Goal: Submit feedback/report problem: Submit feedback/report problem

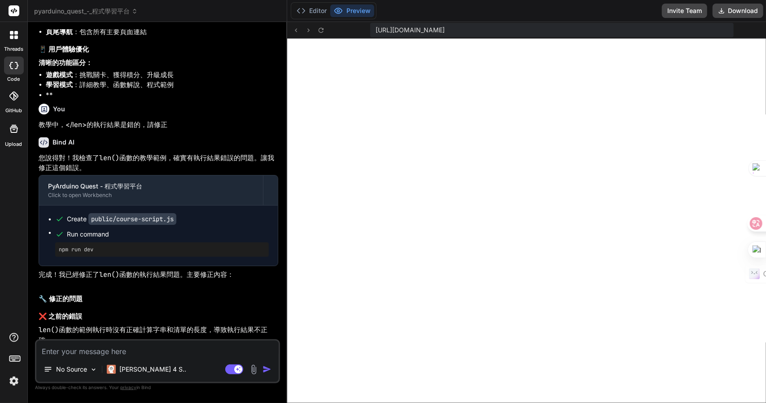
scroll to position [3263, 0]
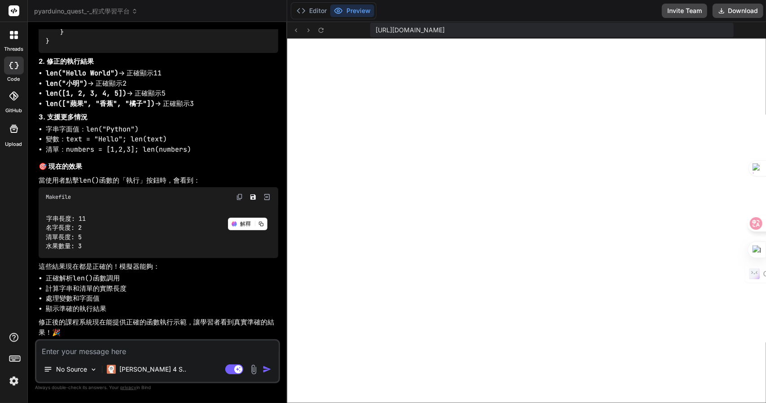
scroll to position [3064, 0]
click at [140, 351] on textarea at bounding box center [157, 349] width 242 height 16
type textarea "x"
type textarea "竹"
type textarea "x"
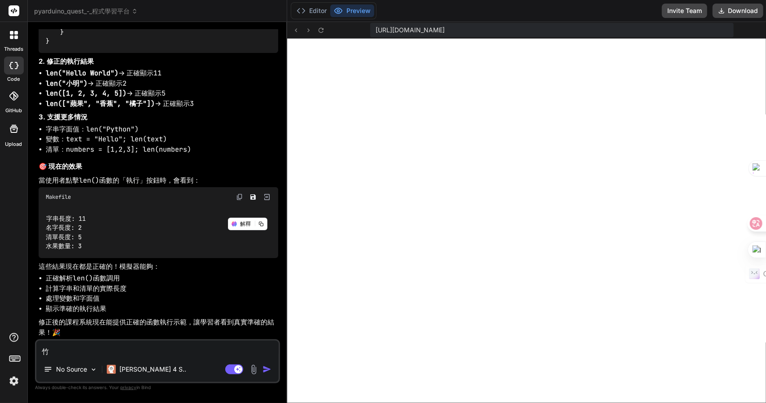
type textarea "竹人"
type textarea "x"
type textarea "竹人口"
type textarea "x"
type textarea "竹人口一"
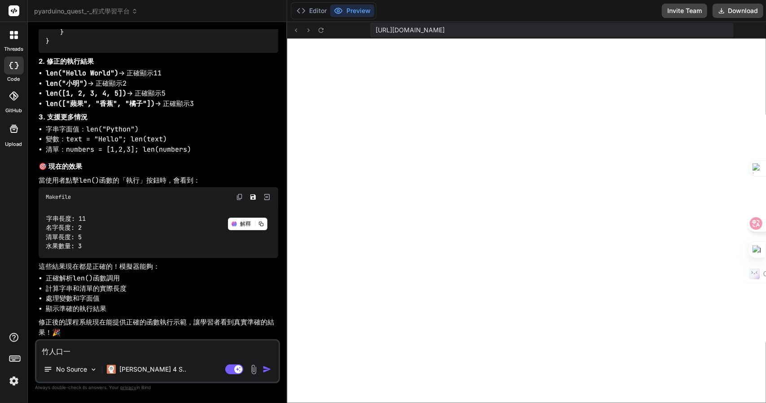
type textarea "x"
type textarea "竹"
type textarea "x"
type textarea "竹"
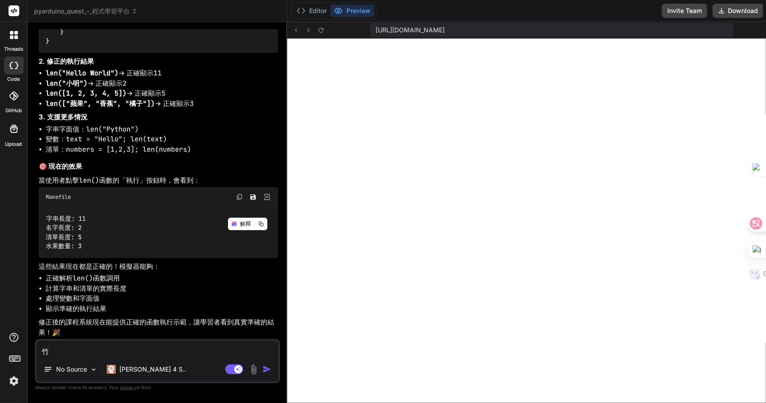
type textarea "x"
type textarea "竹人"
type textarea "x"
type textarea "竹人口"
type textarea "x"
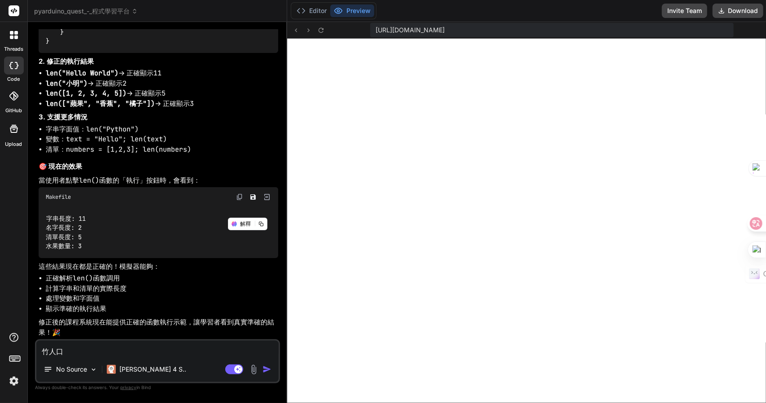
type textarea "咎"
type textarea "x"
type textarea "咎十"
type textarea "x"
type textarea "咎"
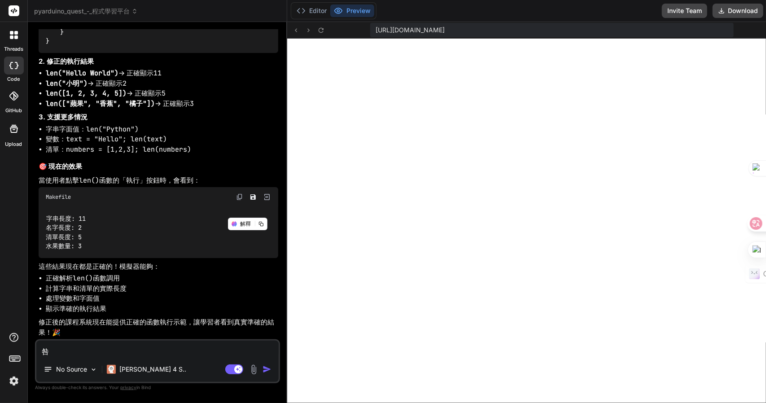
type textarea "x"
type textarea "竹"
type textarea "x"
type textarea "竹人"
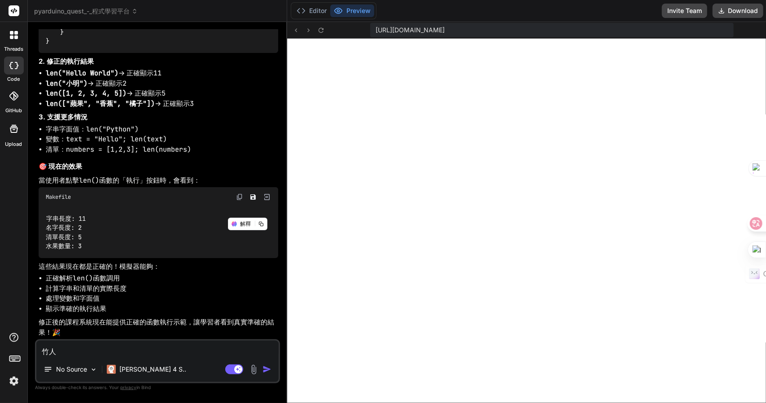
type textarea "x"
type textarea "竹人口"
type textarea "x"
type textarea "咎"
type textarea "x"
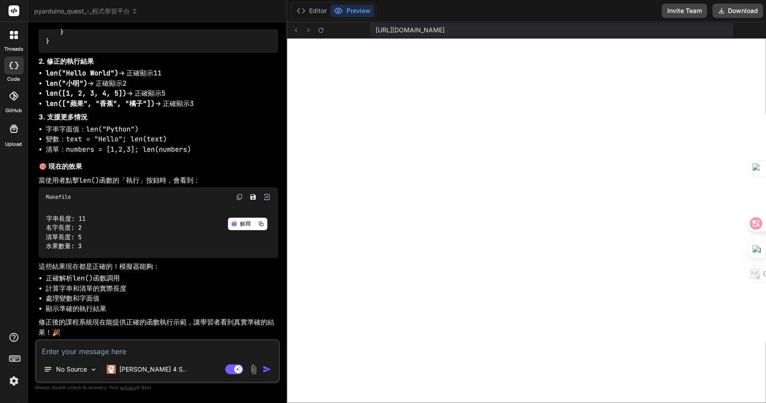
type textarea "x"
type textarea "竹"
type textarea "x"
type textarea "竹人"
type textarea "x"
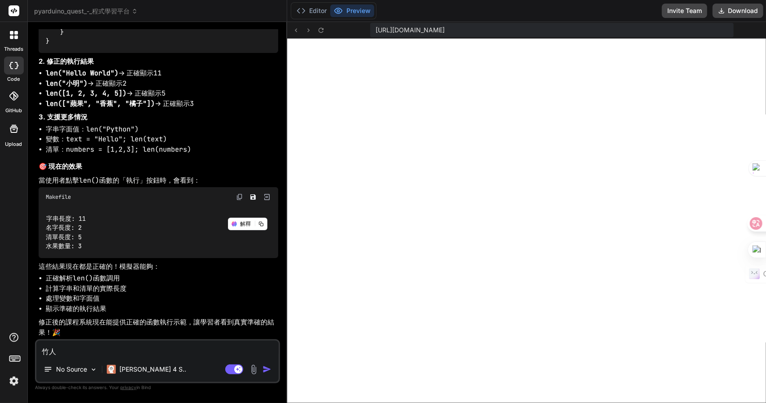
type textarea "竹人一"
type textarea "x"
type textarea "竹人一口"
type textarea "x"
type textarea "答"
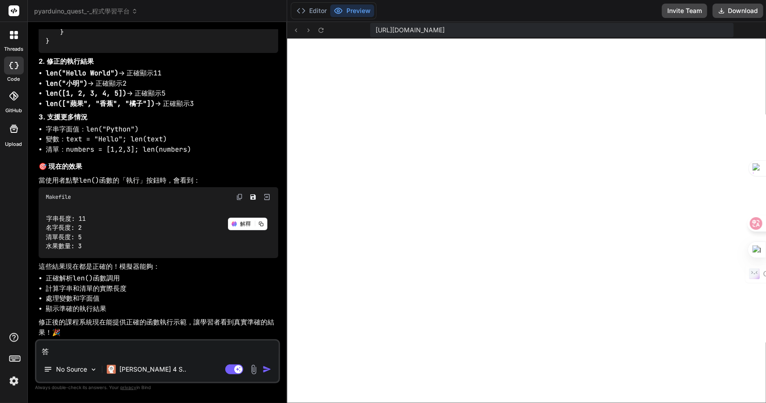
type textarea "x"
type textarea "答十"
type textarea "x"
type textarea "答十女"
type textarea "x"
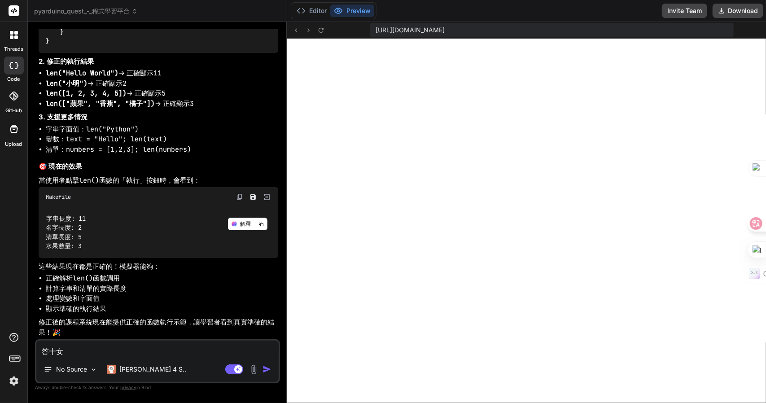
type textarea "答十女木"
type textarea "x"
type textarea "答案"
type textarea "x"
type textarea "答案卜田"
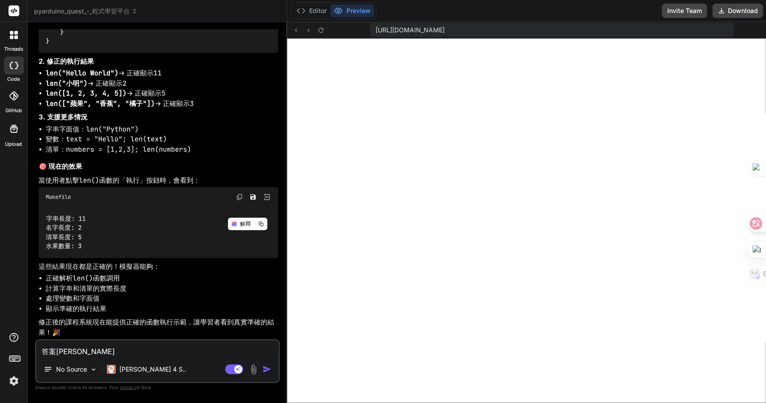
type textarea "x"
type textarea "答案卜田中"
type textarea "x"
type textarea "答案卜田中女"
type textarea "x"
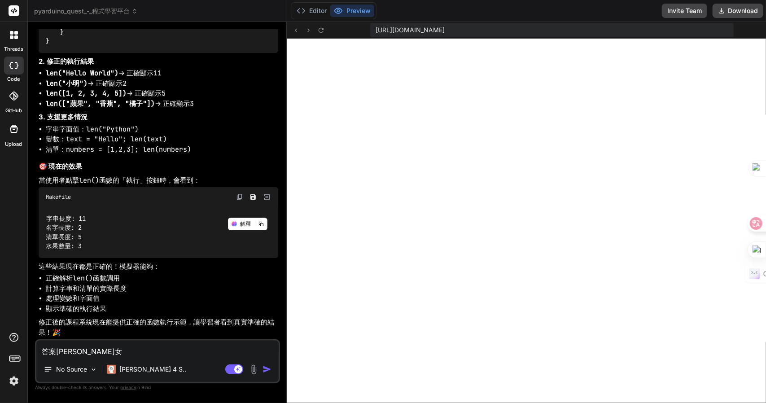
type textarea "答案還"
type textarea "x"
type textarea "答案還日"
type textarea "x"
type textarea "答案還日一"
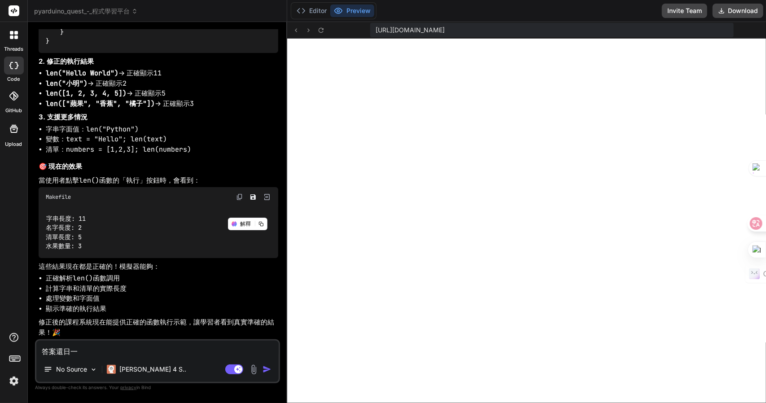
type textarea "x"
type textarea "答案還日一卜"
type textarea "x"
type textarea "答案還日一卜人"
type textarea "x"
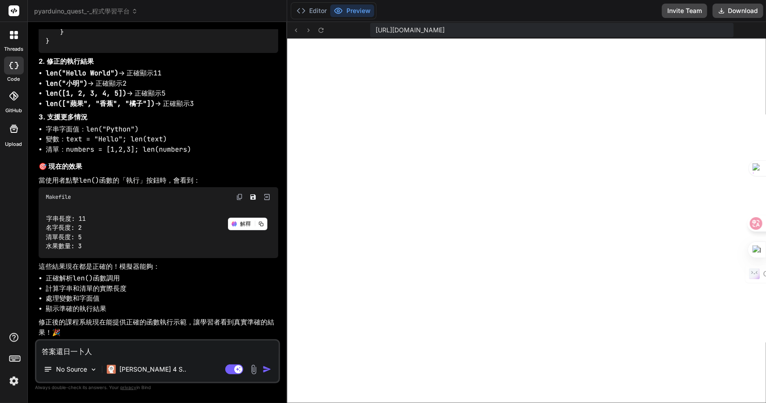
type textarea "答案還是"
type textarea "x"
type textarea "答案還是金"
type textarea "x"
type textarea "答案還是金廿"
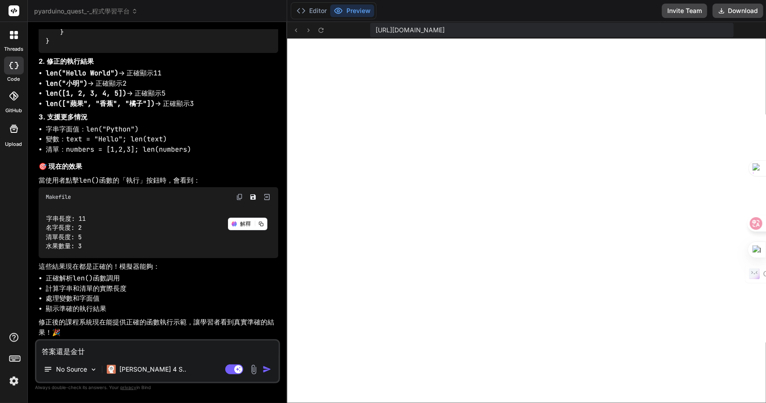
type textarea "x"
type textarea "答案還是金廿日"
type textarea "x"
type textarea "答案還是錯"
type textarea "x"
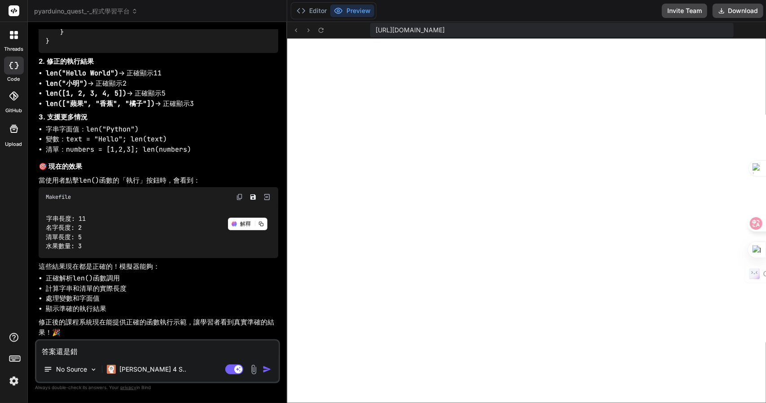
type textarea "答案還是錯竹"
type textarea "x"
type textarea "答案還是錯竹日"
type textarea "x"
type textarea "答案還是錯竹日心"
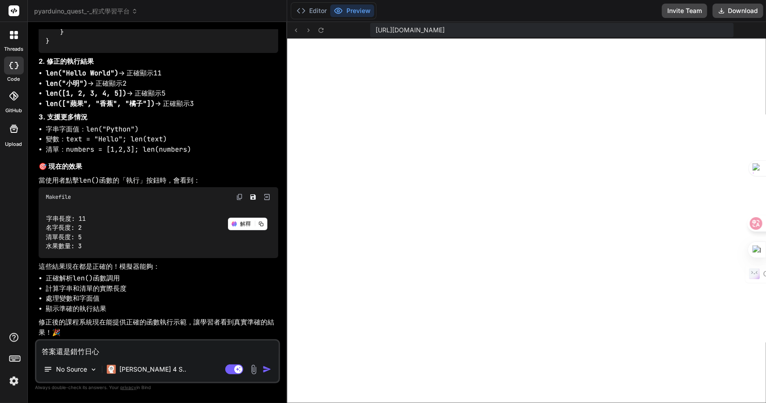
type textarea "x"
type textarea "答案還是錯竹日心戈"
type textarea "x"
type textarea "答案還是錯的"
type textarea "x"
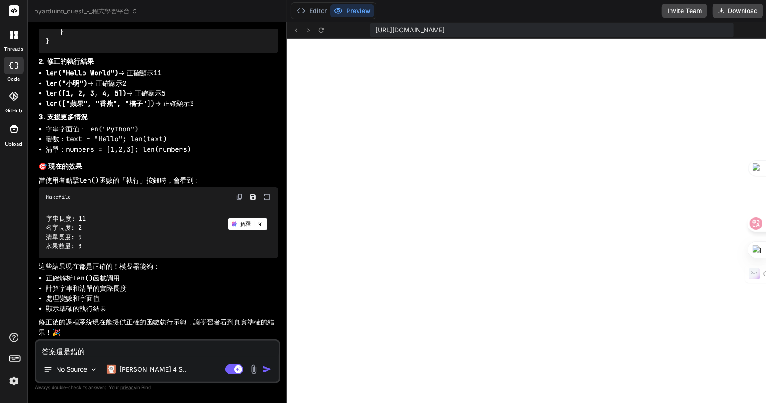
type textarea "答案還是錯的Z"
type textarea "x"
type textarea "答案還是錯的Z難日"
type textarea "x"
type textarea "答案還是錯的Z難日月"
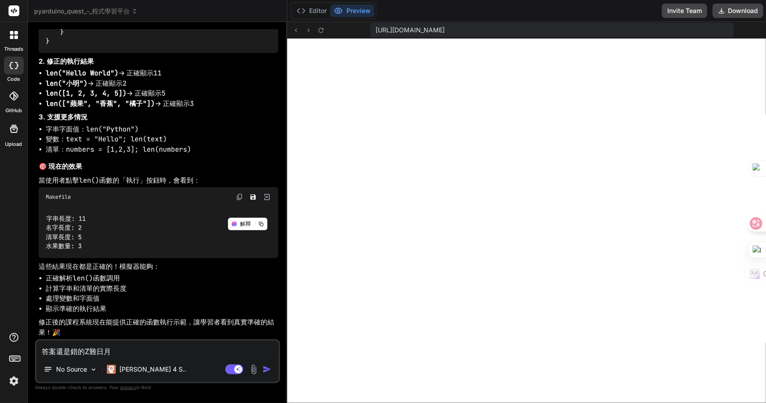
type textarea "x"
type textarea "答案還是錯的，"
type textarea "x"
type textarea "答案還是錯的，卜"
type textarea "x"
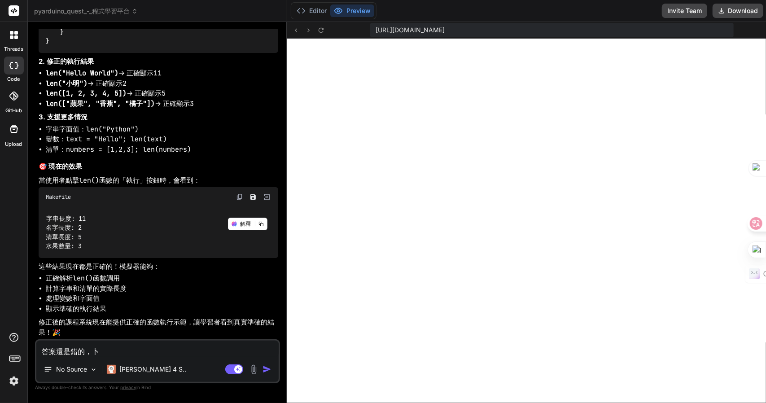
type textarea "答案還是錯的，卜口"
type textarea "x"
type textarea "答案還是錯的，卜口手"
type textarea "x"
type textarea "答案還是錯的，卜口手一"
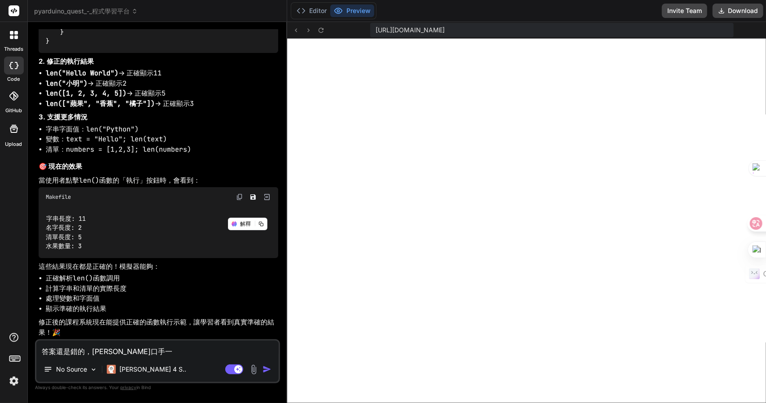
type textarea "x"
type textarea "答案還是錯的，卜口手一月"
type textarea "x"
type textarea "答案還是錯的，請"
type textarea "x"
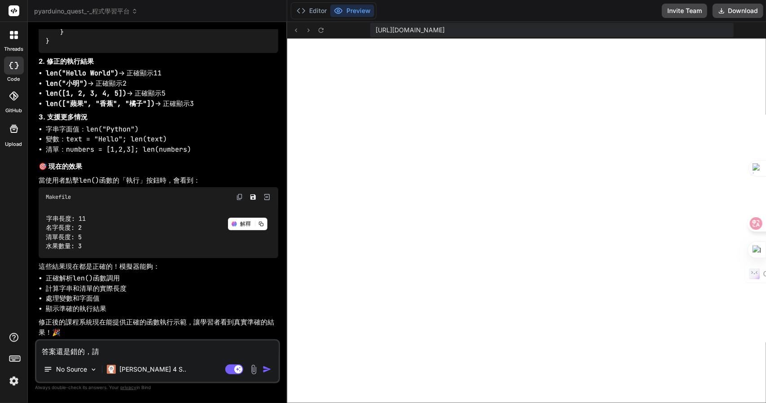
type textarea "答案還是錯的，請人"
type textarea "x"
type textarea "答案還是錯的，請人中"
type textarea "x"
type textarea "答案還是錯的，請人中人"
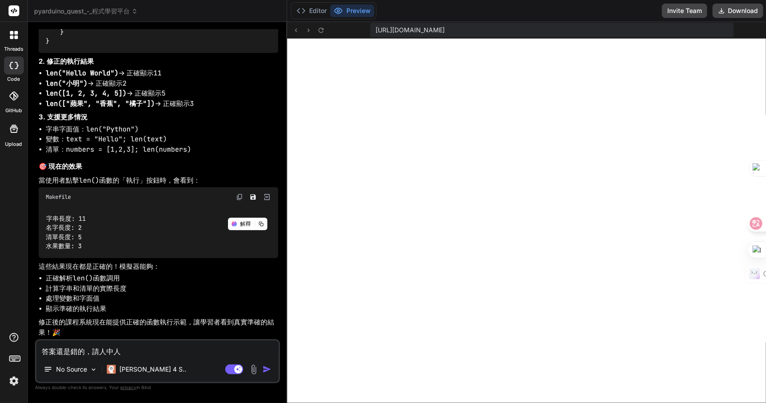
type textarea "x"
type textarea "答案還是錯的，請人中人竹"
type textarea "x"
type textarea "答案還是錯的，請修"
type textarea "x"
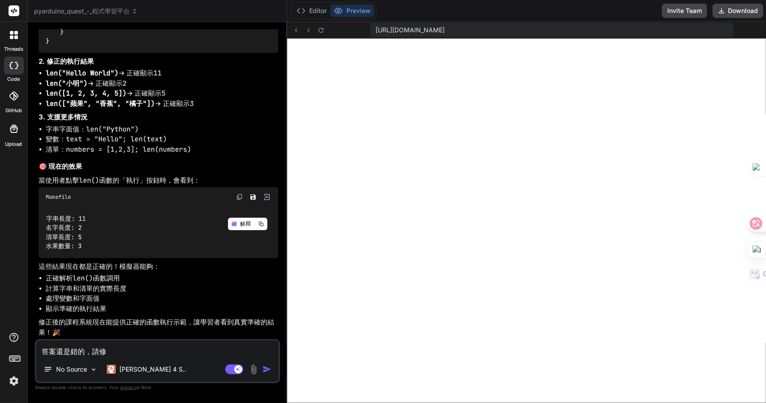
type textarea "答案還是錯的，請修一"
type textarea "x"
type textarea "答案還是錯的，請修一廿"
type textarea "x"
type textarea "答案還是錯的，請修一廿中"
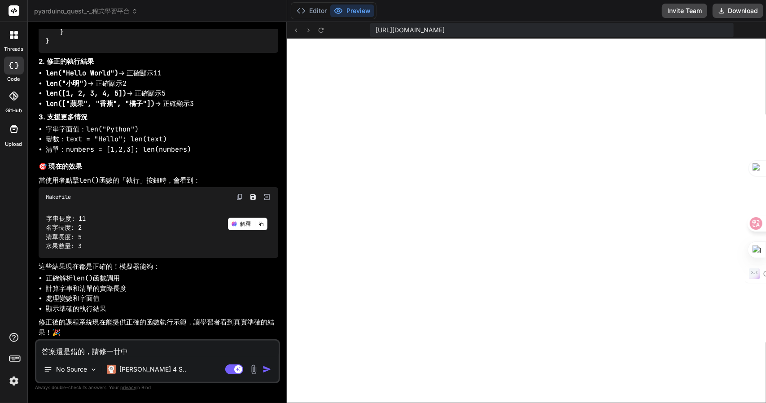
type textarea "x"
type textarea "答案還是錯的，請修一廿中一"
type textarea "x"
type textarea "答案還是錯的，請修厪"
type textarea "x"
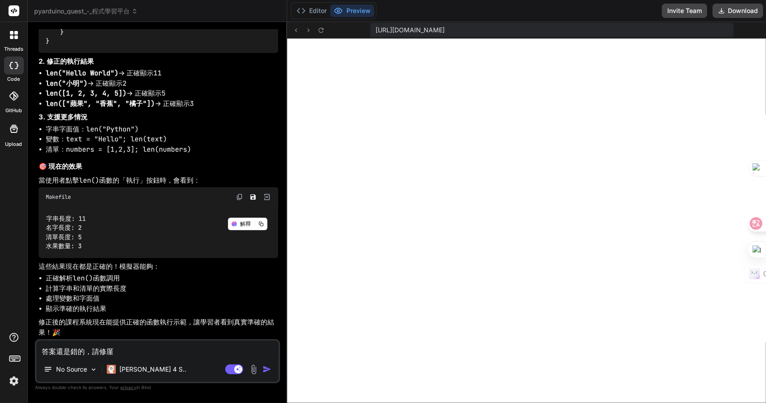
type textarea "答案還是錯的，請修"
type textarea "x"
type textarea "答案還是錯的，請修一"
type textarea "x"
type textarea "答案還是錯的，請修一卜"
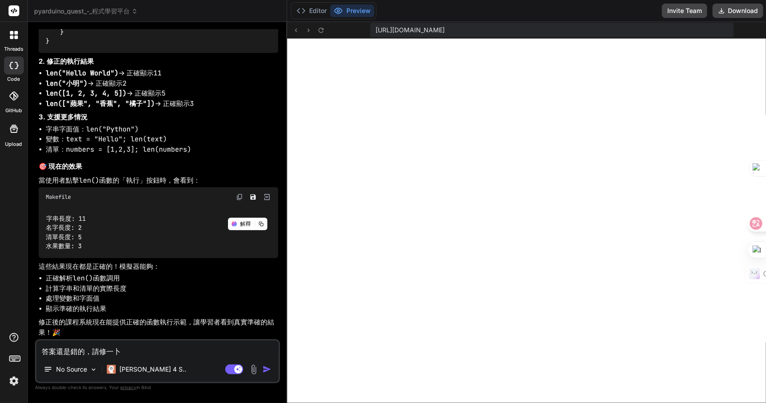
type textarea "x"
type textarea "答案還是錯的，請修一卜中"
type textarea "x"
type textarea "答案還是錯的，請修一卜中一"
type textarea "x"
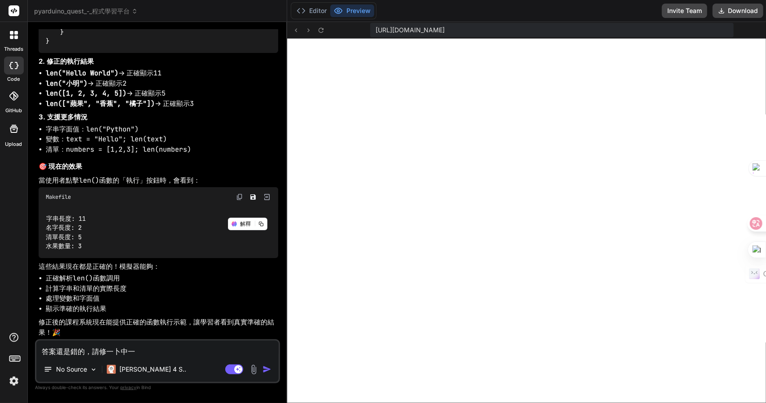
type textarea "答案還是錯的，請修正"
type textarea "x"
type textarea "答案還是錯的，請修正Z"
type textarea "x"
type textarea "答案還是錯的，請修正Z難"
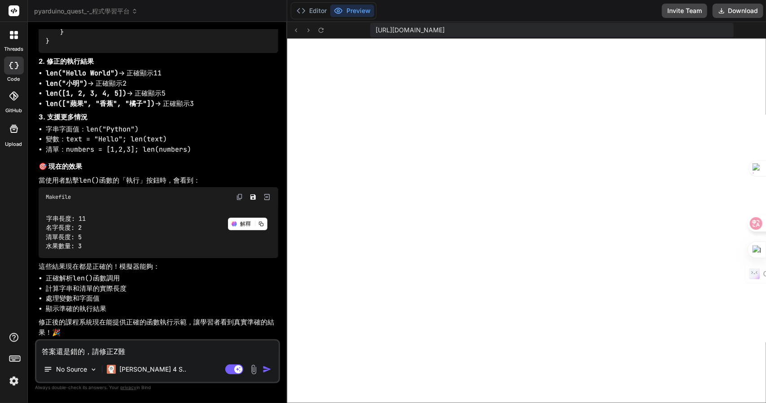
type textarea "x"
type textarea "答案還是錯的，請修正Z難日"
type textarea "x"
type textarea "答案還是錯的，請修正Z難日月"
type textarea "x"
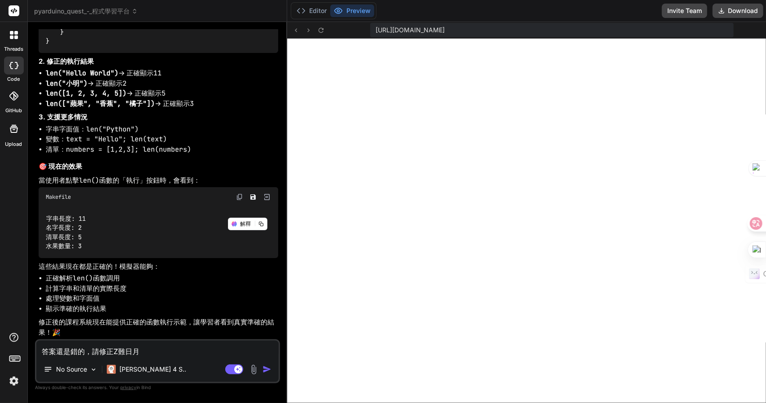
type textarea "答案還是錯的，請修正，"
type textarea "x"
type textarea "答案還是錯的，請修正，一"
type textarea "x"
type textarea "答案還是錯的，請修正，一月"
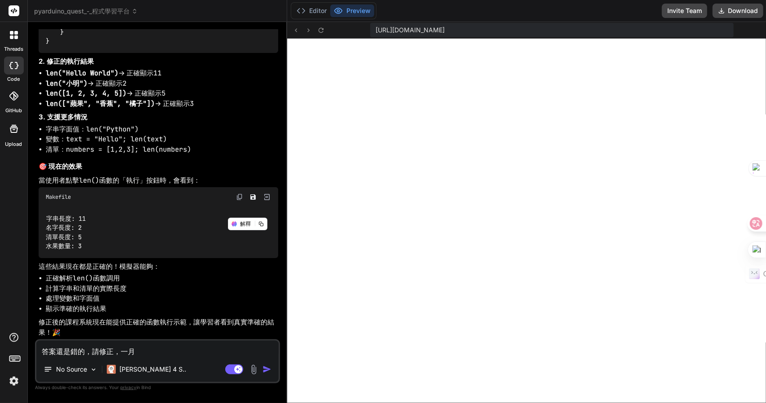
type textarea "x"
type textarea "答案還是錯的，請修正，一月中"
type textarea "x"
type textarea "答案還是錯的，請修正，一月中中"
type textarea "x"
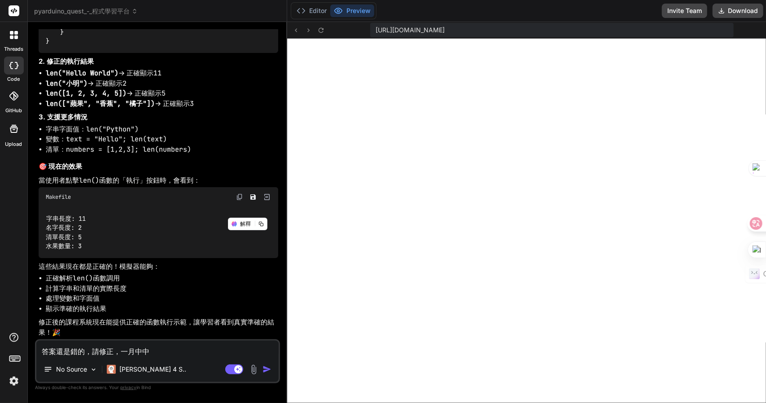
type textarea "答案還是錯的，請修正，而"
type textarea "x"
type textarea "答案還是錯的，請修正，而月"
type textarea "x"
type textarea "答案還是錯的，請修正，而月一"
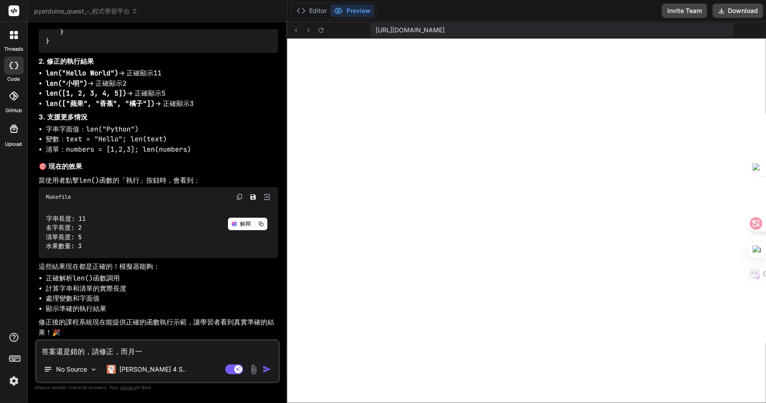
type textarea "x"
type textarea "答案還是錯的，請修正，而且"
type textarea "x"
type textarea "答案還是錯的，請修正，而且竹"
type textarea "x"
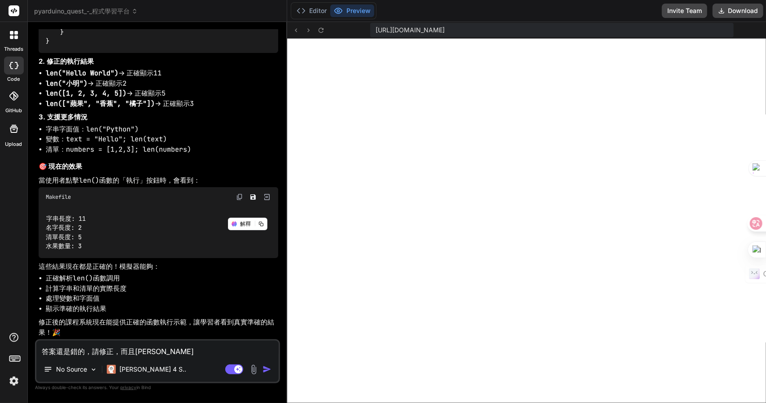
type textarea "答案還是錯的，請修正，而且竹手"
type textarea "x"
type textarea "答案還是錯的，請修正，而且竹手戈"
type textarea "x"
type textarea "答案還是錯的，請修正，而且我"
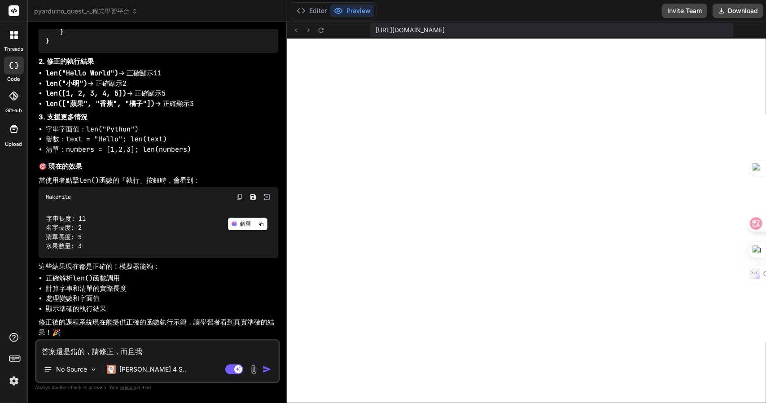
type textarea "x"
type textarea "答案還是錯的，請修正，而且我竹"
type textarea "x"
type textarea "答案還是錯的，請修正，而且我竹手月"
type textarea "x"
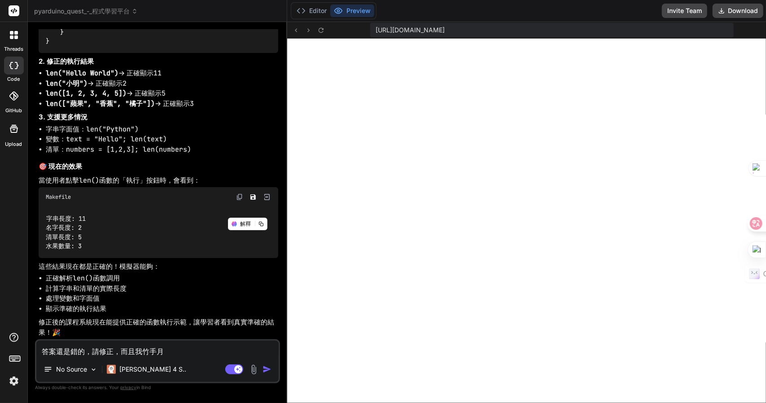
type textarea "答案還是錯的，請修正，而且我竹手月山"
type textarea "x"
type textarea "答案還是錯的，請修正，而且我看"
type textarea "x"
type textarea "答案還是錯的，請修正，而且我看一"
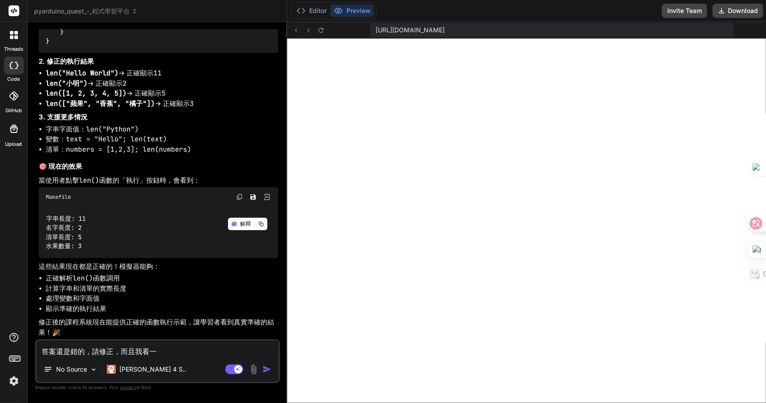
type textarea "x"
type textarea "答案還是錯的，請修正，而且我看一土"
type textarea "x"
type textarea "答案還是錯的，請修正，而且我看一土中"
type textarea "x"
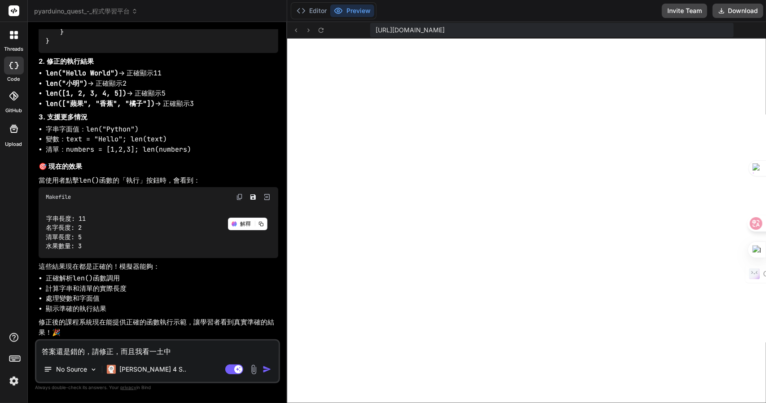
type textarea "答案還是錯的，請修正，而且我看一土中弓"
type textarea "x"
type textarea "答案還是錯的，請修正，而且我看到"
type textarea "x"
type textarea "答案還是錯的，請修正，而且我看到人"
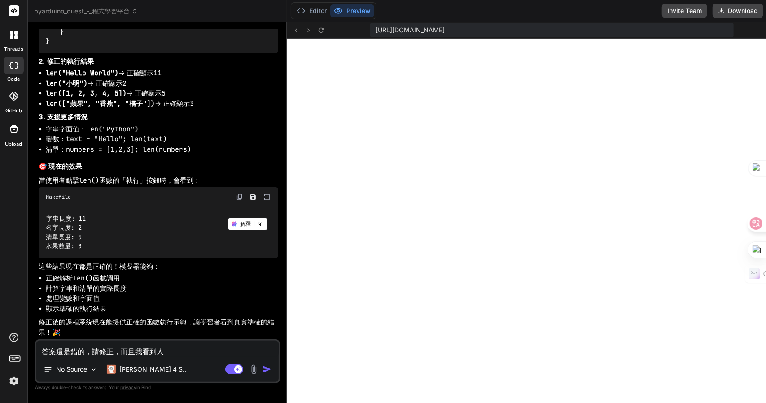
type textarea "x"
type textarea "答案還是錯的，請修正，而且我看到人田"
type textarea "x"
type textarea "答案還是錯的，請修正，而且我看到人田卜"
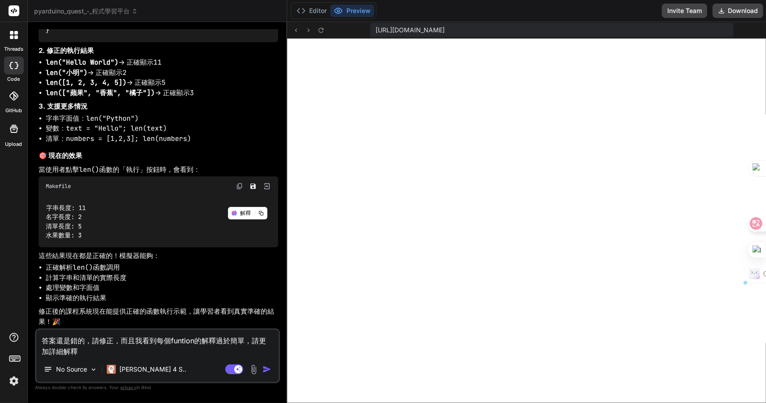
drag, startPoint x: 170, startPoint y: 342, endPoint x: 194, endPoint y: 343, distance: 24.7
click at [194, 343] on textarea "答案還是錯的，請修正，而且我看到每個funtion的解釋過於簡單，請更加詳細解釋" at bounding box center [157, 343] width 242 height 27
click at [130, 350] on textarea "答案還是錯的，請修正，而且我看到每個funtion的解釋過於簡單，請更加詳細解釋" at bounding box center [157, 343] width 242 height 27
paste textarea "funtion"
drag, startPoint x: 134, startPoint y: 342, endPoint x: 37, endPoint y: 340, distance: 97.4
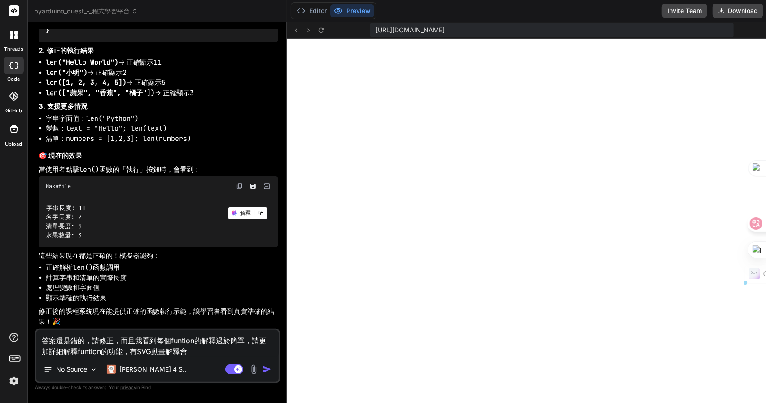
click at [37, 340] on textarea "答案還是錯的，請修正，而且我看到每個funtion的解釋過於簡單，請更加詳細解釋funtion的功能，有SVG動畫解釋會" at bounding box center [157, 343] width 242 height 27
click at [126, 354] on textarea "我看到每個funtion的解釋過於簡單，請更加詳細解釋funtion的功能，有SVG動畫解釋會" at bounding box center [157, 343] width 242 height 27
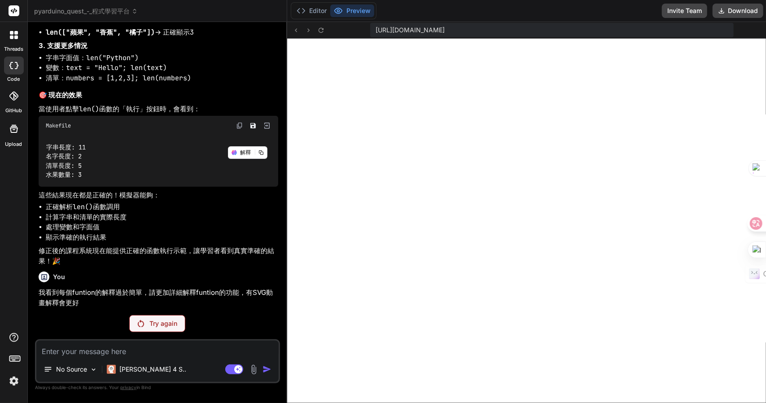
scroll to position [3135, 0]
click at [149, 320] on p "Try again" at bounding box center [163, 323] width 28 height 9
click at [140, 323] on div "Try again" at bounding box center [157, 323] width 56 height 17
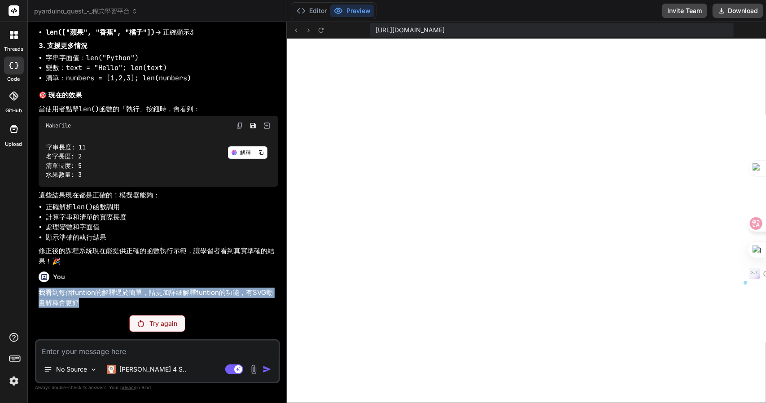
drag, startPoint x: 108, startPoint y: 303, endPoint x: 31, endPoint y: 288, distance: 77.8
click at [31, 288] on div "Bind AI Web Search Created with Pixso. Code Generator You 可以 Bind AI PyArduino …" at bounding box center [157, 212] width 259 height 381
copy p "我看到每個funtion的解釋過於簡單，請更加詳細解釋funtion的功能，有SVG動畫解釋會更好"
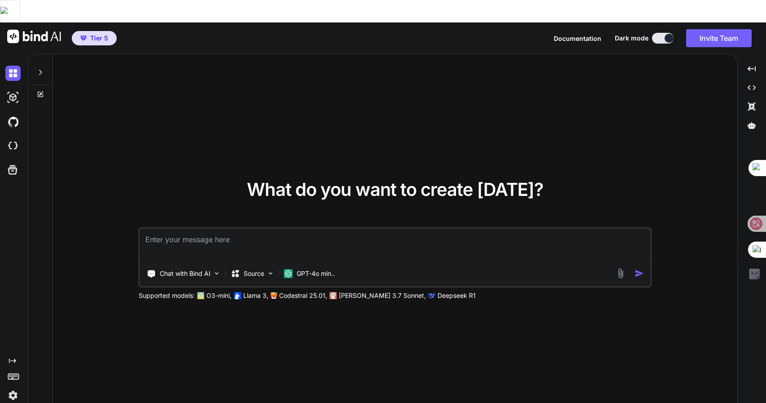
type textarea "x"
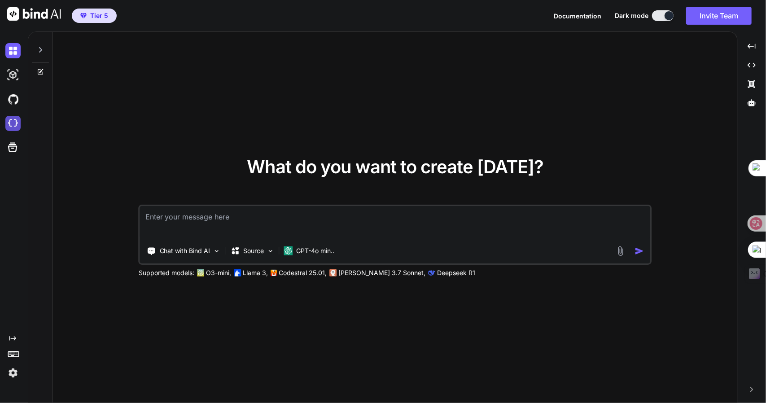
click at [10, 124] on img at bounding box center [12, 123] width 15 height 15
click at [163, 255] on div "Chat with Bind AI" at bounding box center [184, 251] width 81 height 18
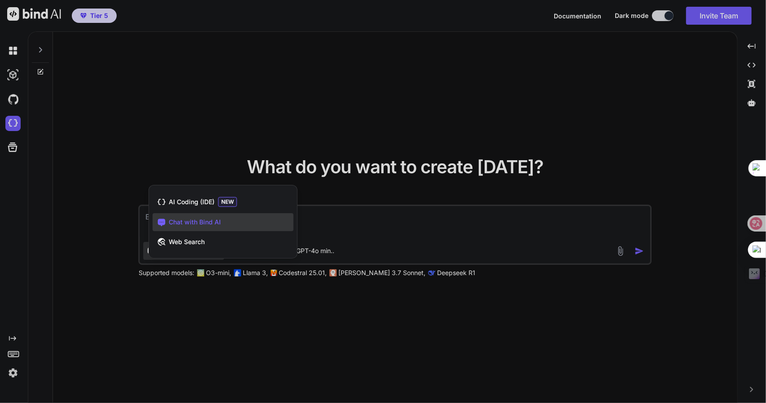
click at [108, 252] on div at bounding box center [383, 201] width 766 height 403
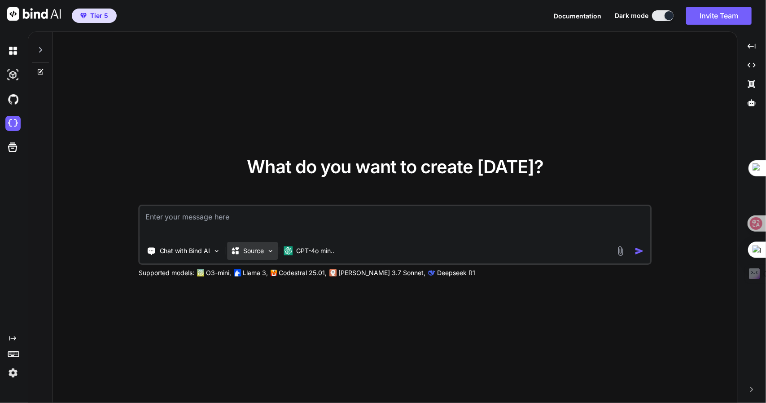
click at [257, 248] on p "Source" at bounding box center [254, 250] width 21 height 9
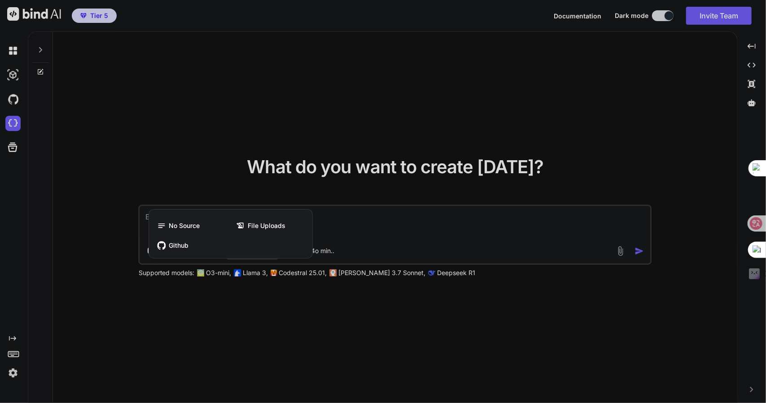
click at [378, 234] on div at bounding box center [383, 201] width 766 height 403
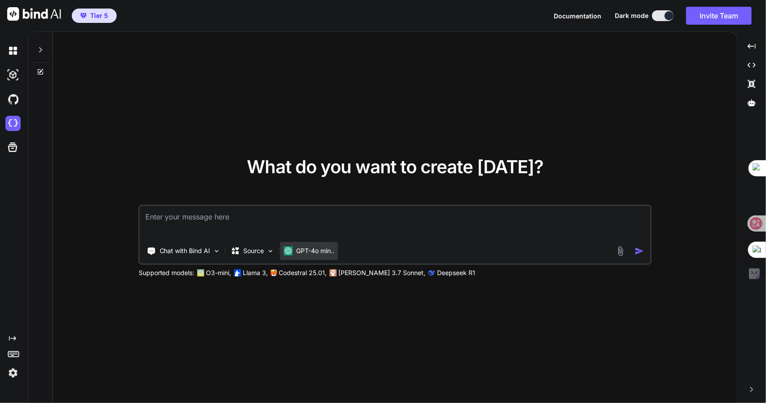
click at [325, 252] on p "GPT-4o min.." at bounding box center [316, 250] width 38 height 9
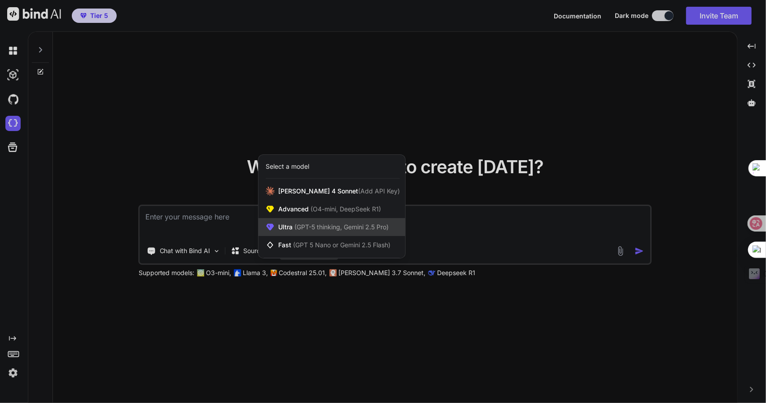
click at [347, 230] on span "(GPT-5 thinking, Gemini 2.5 Pro)" at bounding box center [341, 227] width 96 height 8
type textarea "x"
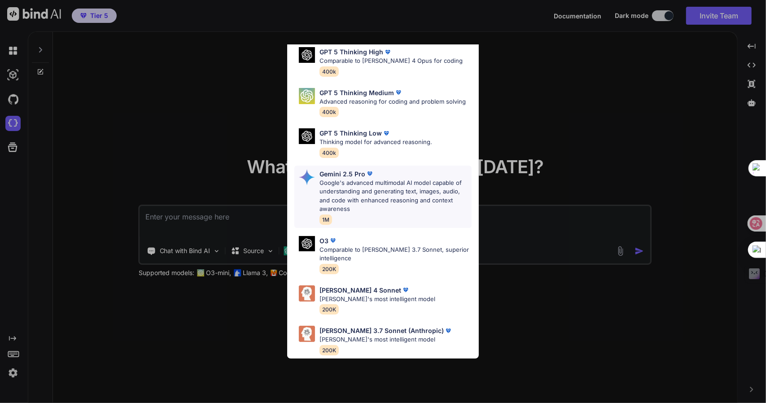
scroll to position [90, 0]
click at [521, 229] on div "Ultra Models GPT 5 OpenAI's best AI model, matches Claude 4 Sonnet in Intellige…" at bounding box center [383, 201] width 766 height 403
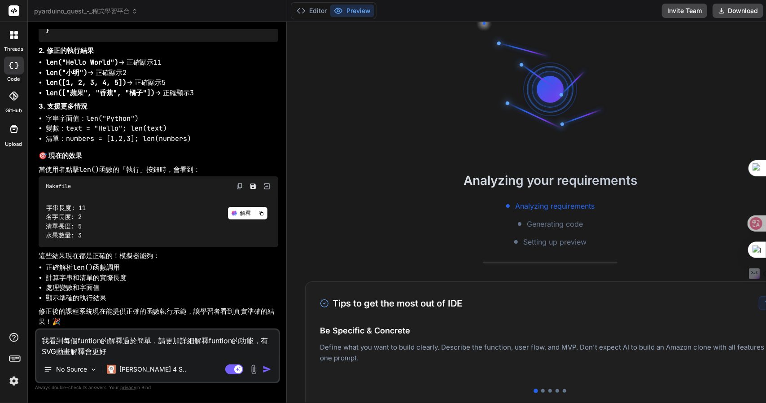
scroll to position [3074, 0]
type textarea "x"
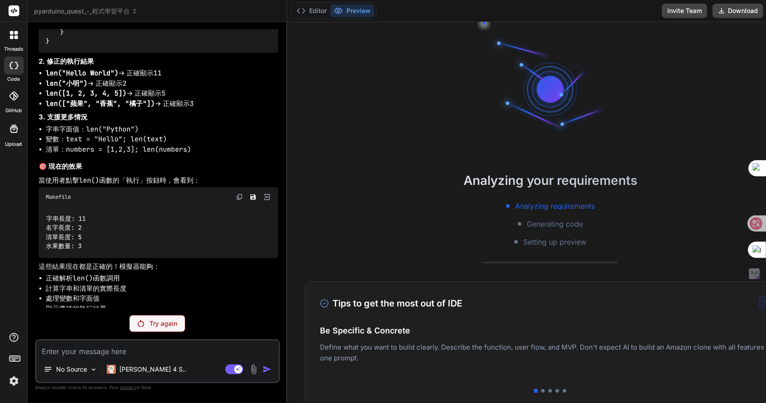
scroll to position [3135, 0]
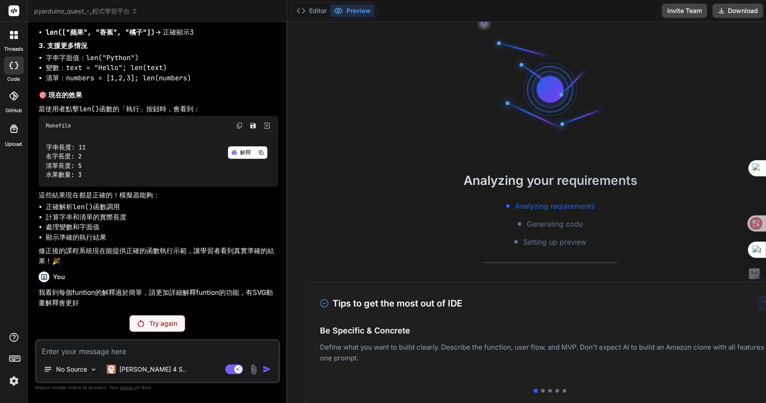
click at [154, 318] on div "Try again" at bounding box center [157, 323] width 56 height 17
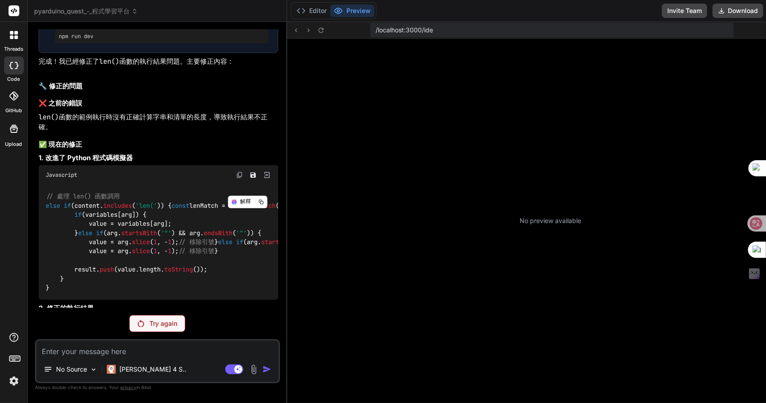
scroll to position [2622, 0]
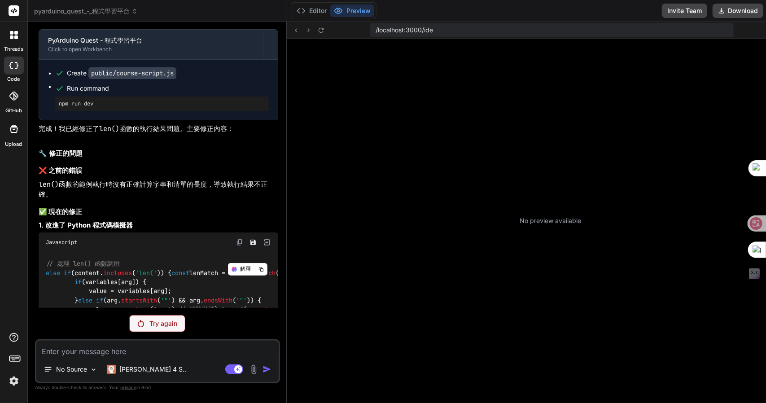
click at [154, 319] on div "Try again" at bounding box center [157, 323] width 56 height 17
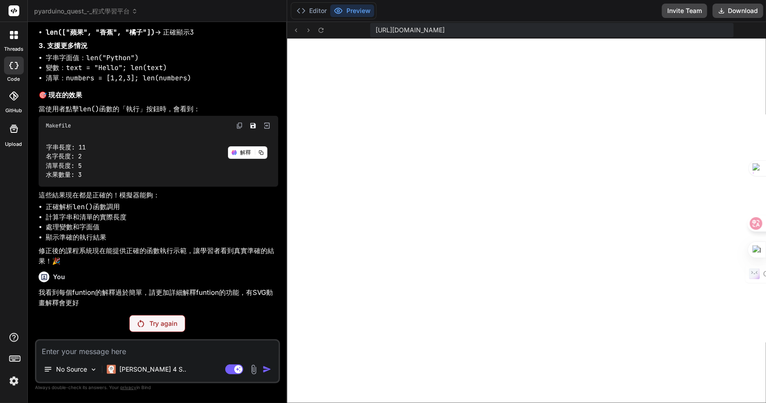
scroll to position [3135, 0]
click at [154, 319] on div "Try again" at bounding box center [157, 323] width 56 height 17
click at [141, 333] on div "You 可以 Bind AI PyArduino Quest - 程式學習平台 Click to open Workbench Create public/g…" at bounding box center [157, 215] width 245 height 373
click at [150, 321] on p "Try again" at bounding box center [163, 323] width 28 height 9
click at [144, 316] on div "Try again" at bounding box center [157, 323] width 56 height 17
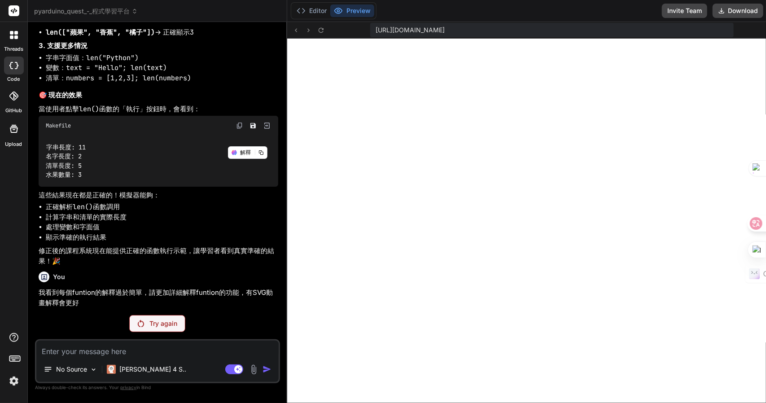
click at [154, 332] on div "Try again" at bounding box center [157, 323] width 56 height 17
click at [138, 325] on img at bounding box center [141, 323] width 6 height 7
click at [179, 347] on textarea at bounding box center [157, 349] width 242 height 16
click at [162, 321] on p "Try again" at bounding box center [163, 323] width 28 height 9
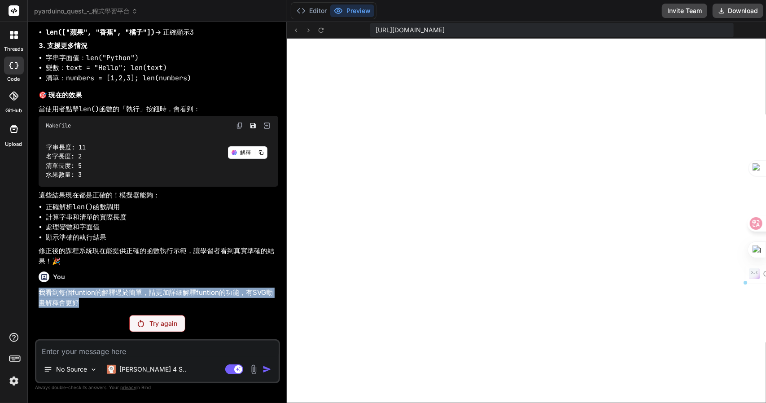
drag, startPoint x: 105, startPoint y: 299, endPoint x: 37, endPoint y: 290, distance: 68.4
click at [37, 290] on div "You 可以 Bind AI PyArduino Quest - 程式學習平台 Click to open Workbench Create public/g…" at bounding box center [158, 168] width 243 height 279
copy p "我看到每個funtion的解釋過於簡單，請更加詳細解釋funtion的功能，有SVG動畫解釋會更好"
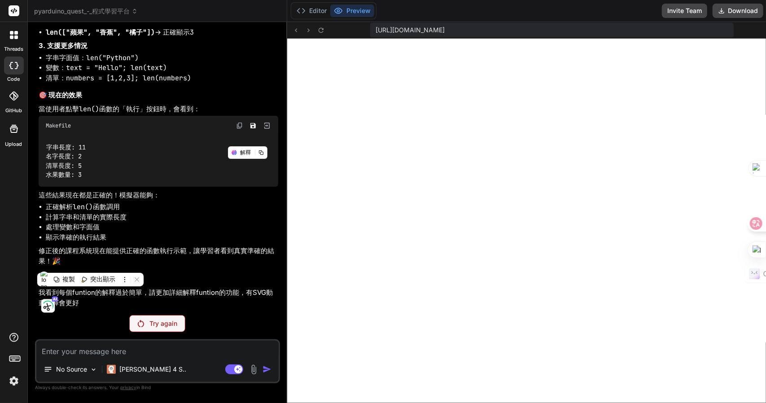
click at [154, 326] on p "Try again" at bounding box center [163, 323] width 28 height 9
click at [129, 326] on div "Try again" at bounding box center [157, 323] width 56 height 17
click at [149, 327] on p "Try again" at bounding box center [163, 323] width 28 height 9
click at [149, 322] on p "Try again" at bounding box center [163, 323] width 28 height 9
drag, startPoint x: 138, startPoint y: 324, endPoint x: 252, endPoint y: 218, distance: 156.0
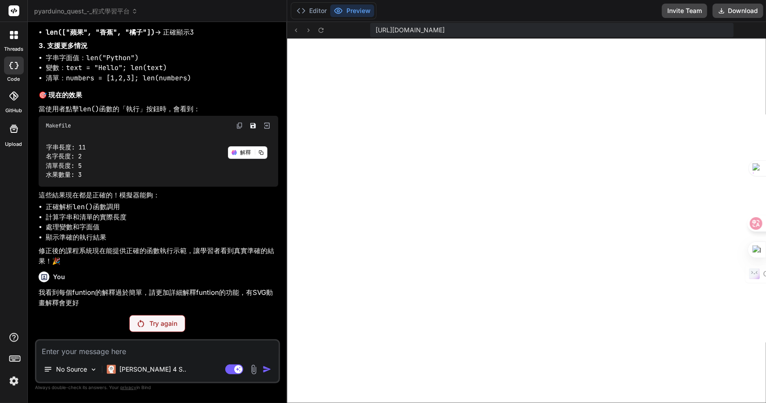
click at [138, 324] on div "Try again" at bounding box center [157, 323] width 56 height 17
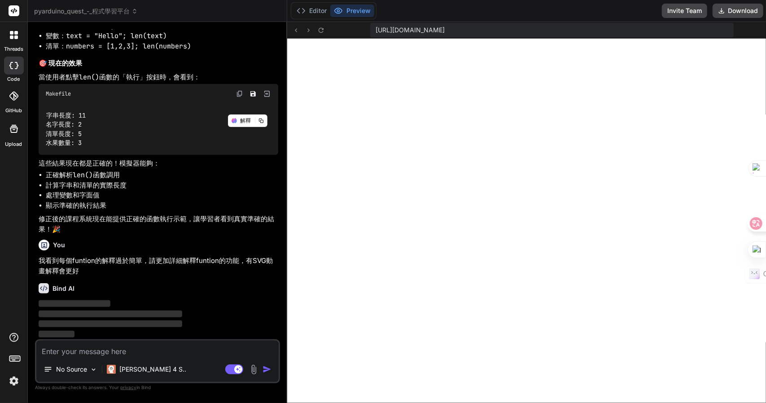
scroll to position [3167, 0]
type textarea "x"
